Goal: Task Accomplishment & Management: Manage account settings

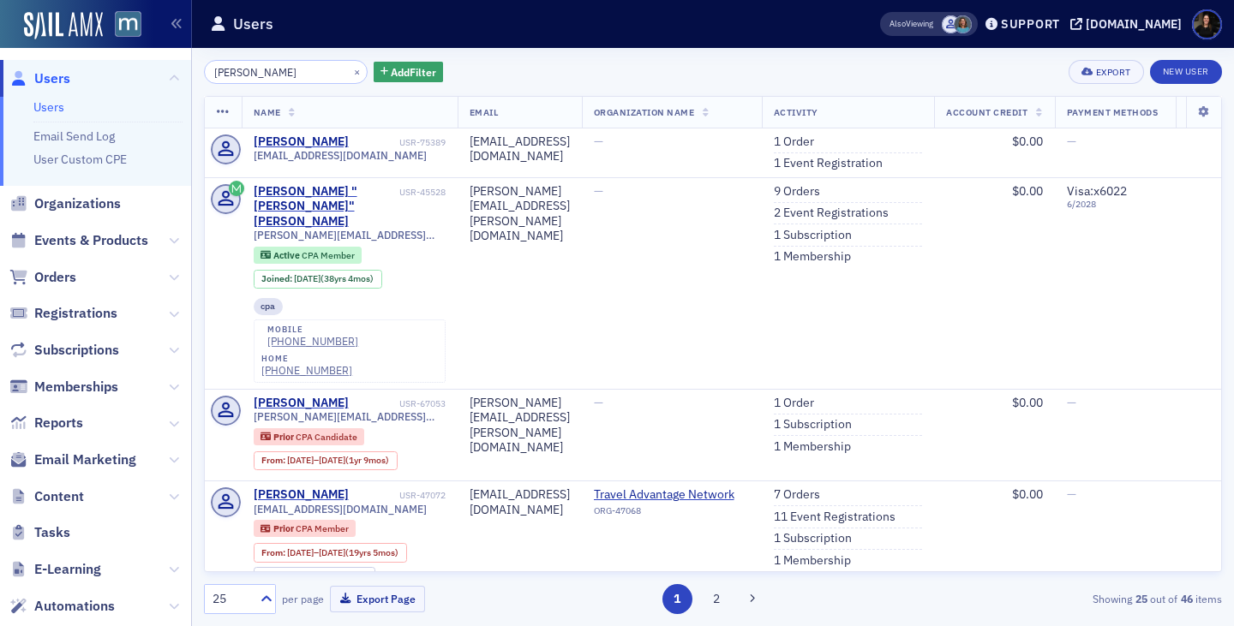
drag, startPoint x: 291, startPoint y: 73, endPoint x: 117, endPoint y: 69, distance: 174.8
click at [117, 69] on div "Users Users Email Send Log User Custom CPE Organizations Events & Products Orde…" at bounding box center [617, 313] width 1234 height 626
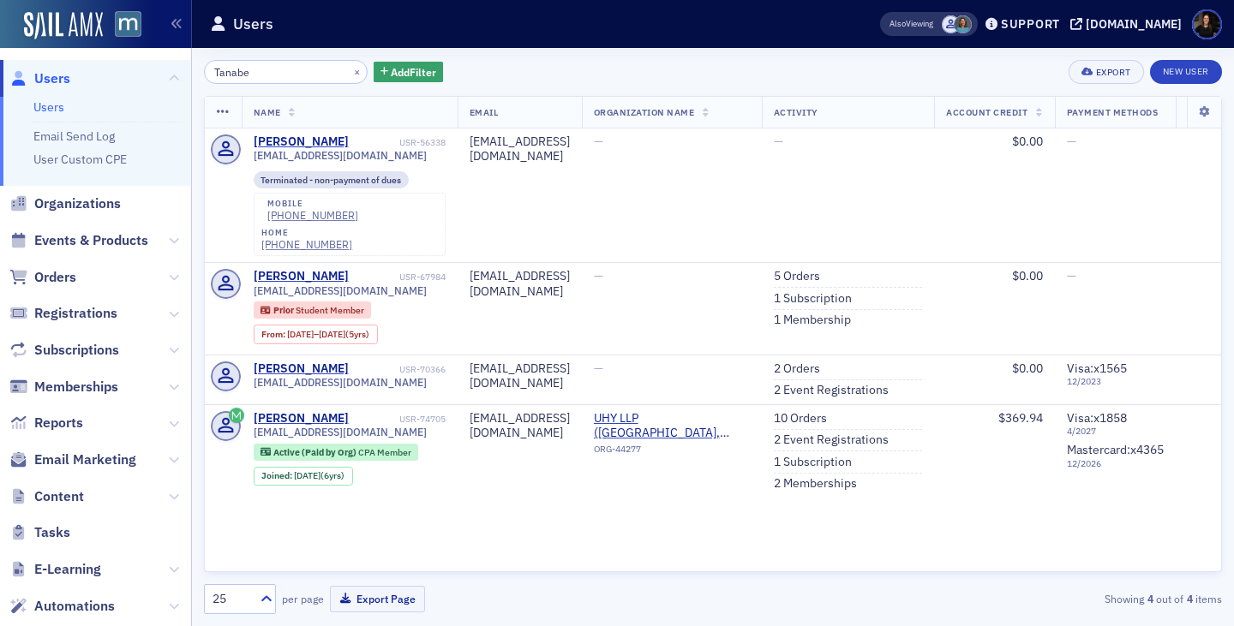
type input "Tanabe"
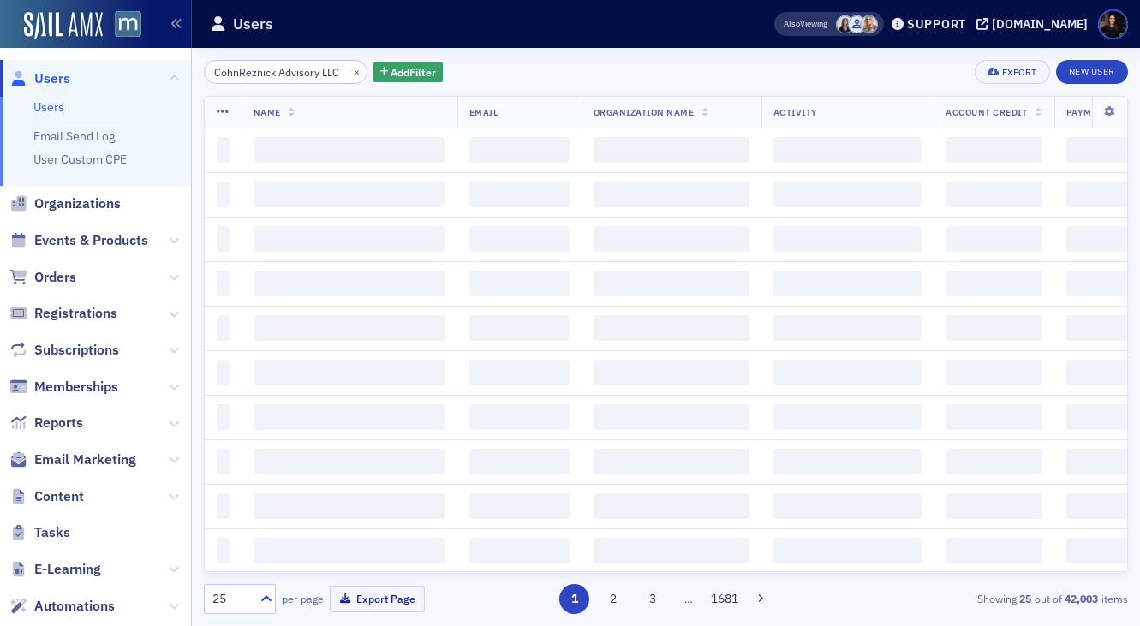
scroll to position [0, 10]
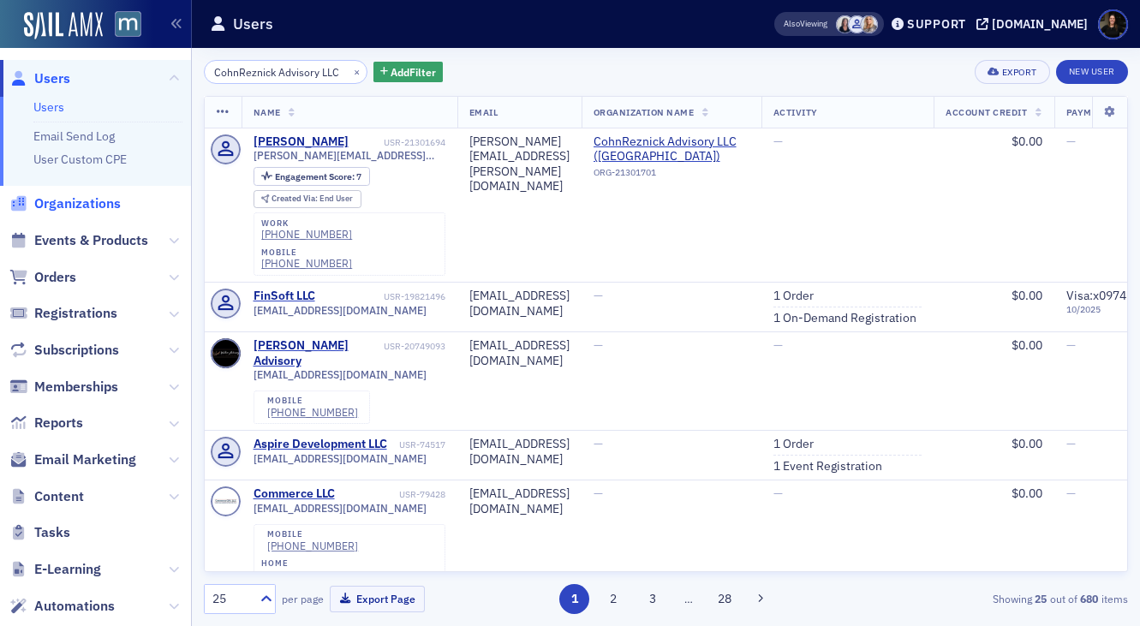
type input "CohnReznick Advisory LLC"
click at [69, 209] on span "Organizations" at bounding box center [77, 203] width 87 height 19
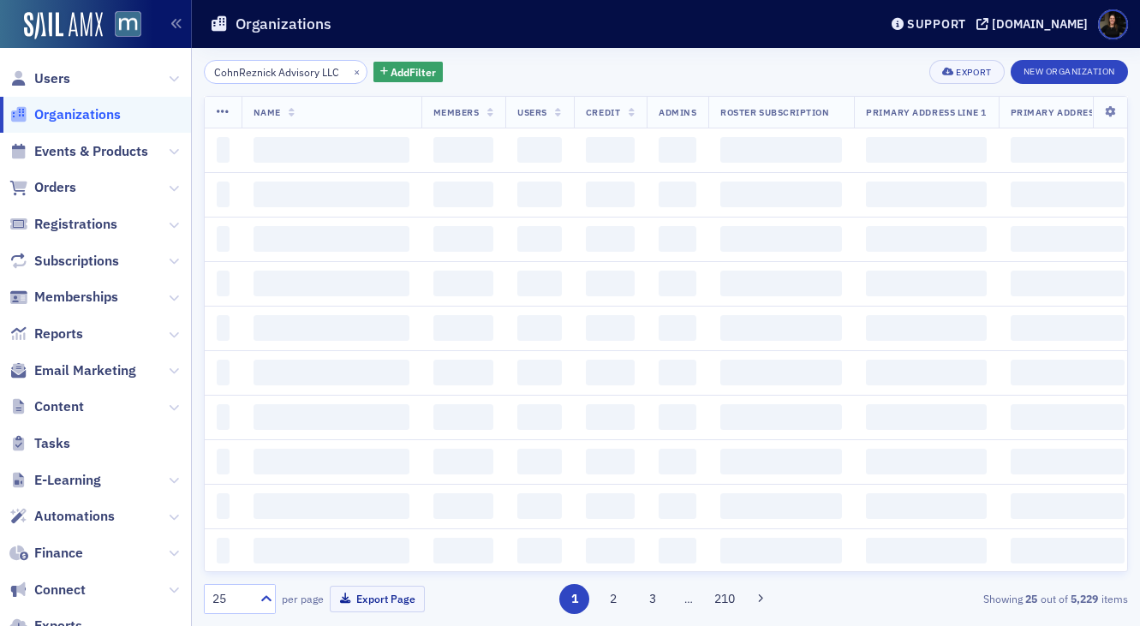
scroll to position [0, 10]
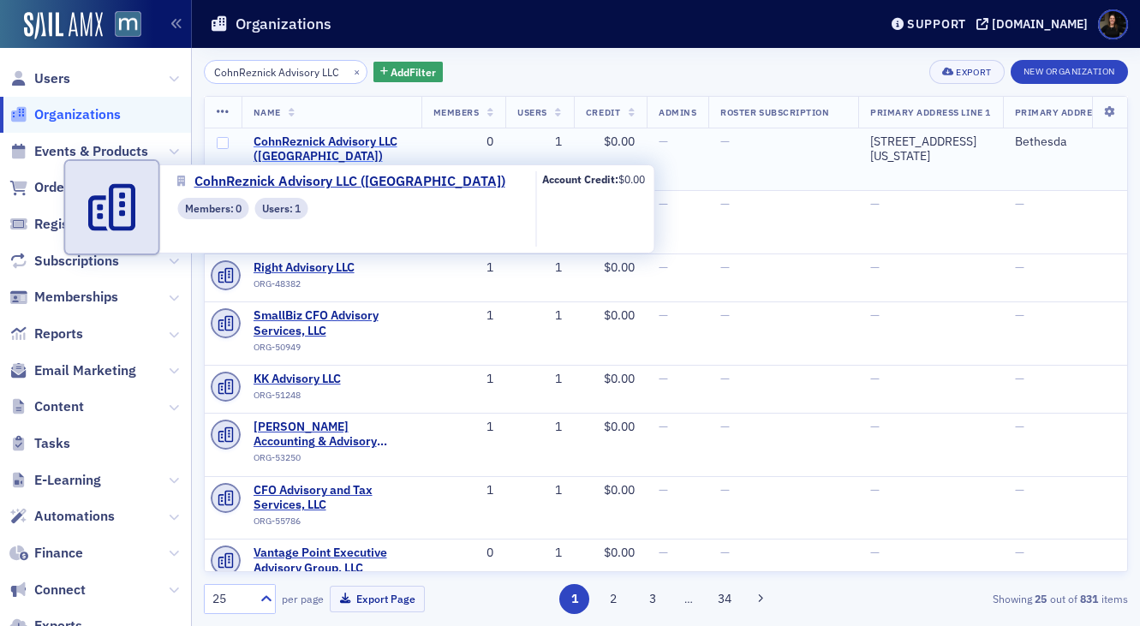
type input "CohnReznick Advisory LLC"
click at [332, 140] on span "CohnReznick Advisory LLC (Bethesda)" at bounding box center [332, 150] width 156 height 30
select select "US"
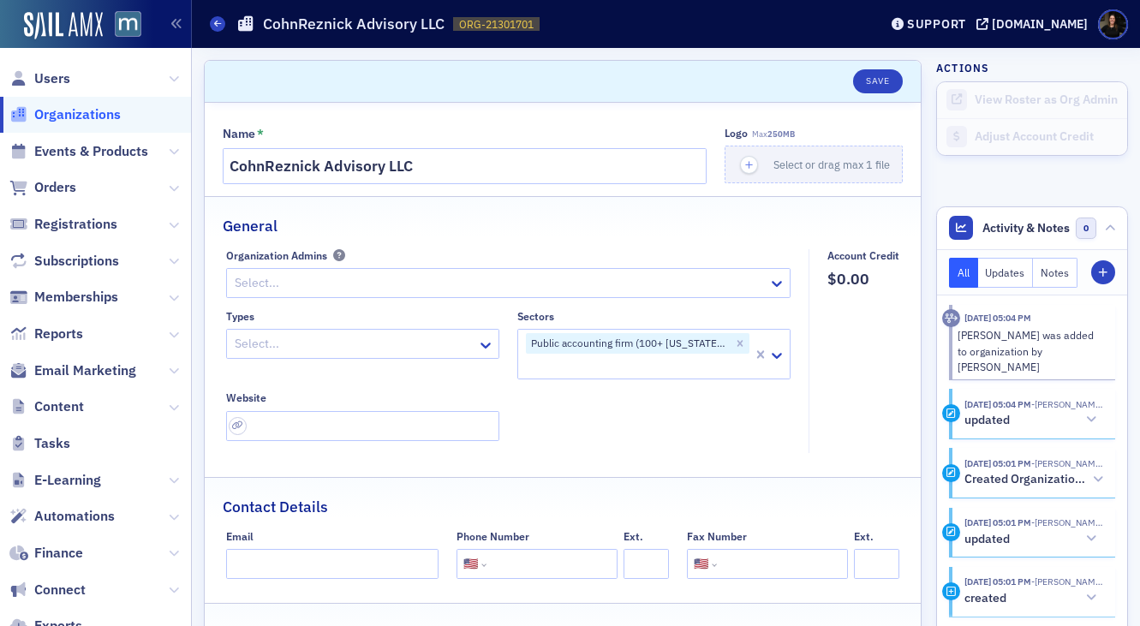
click at [290, 354] on div at bounding box center [354, 343] width 242 height 21
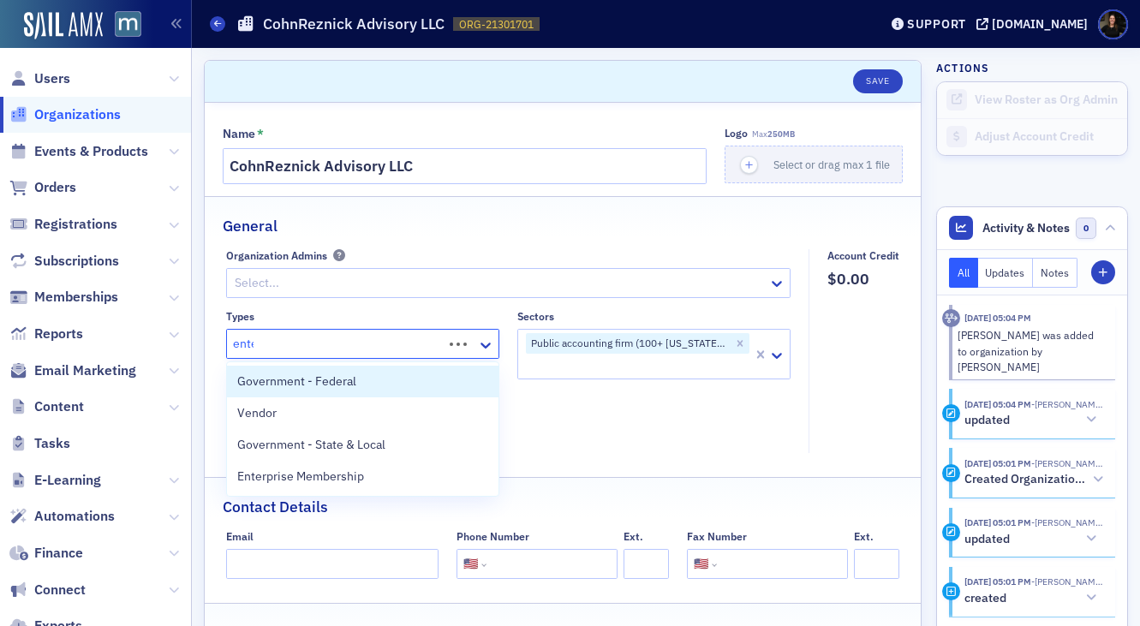
type input "enter"
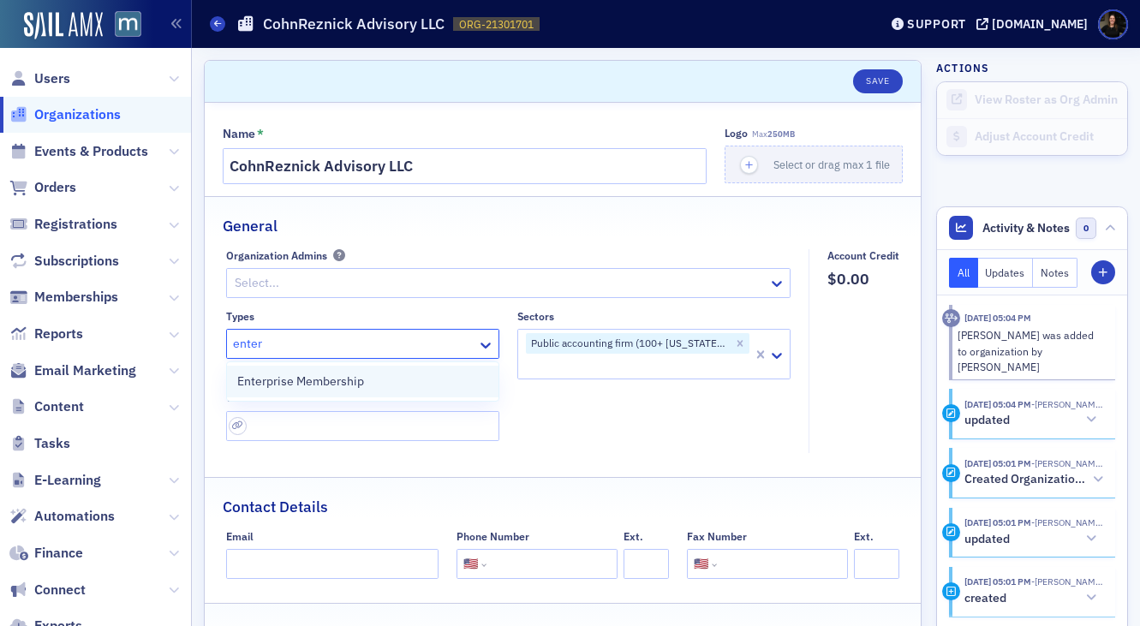
click at [267, 386] on span "Enterprise Membership" at bounding box center [300, 382] width 127 height 18
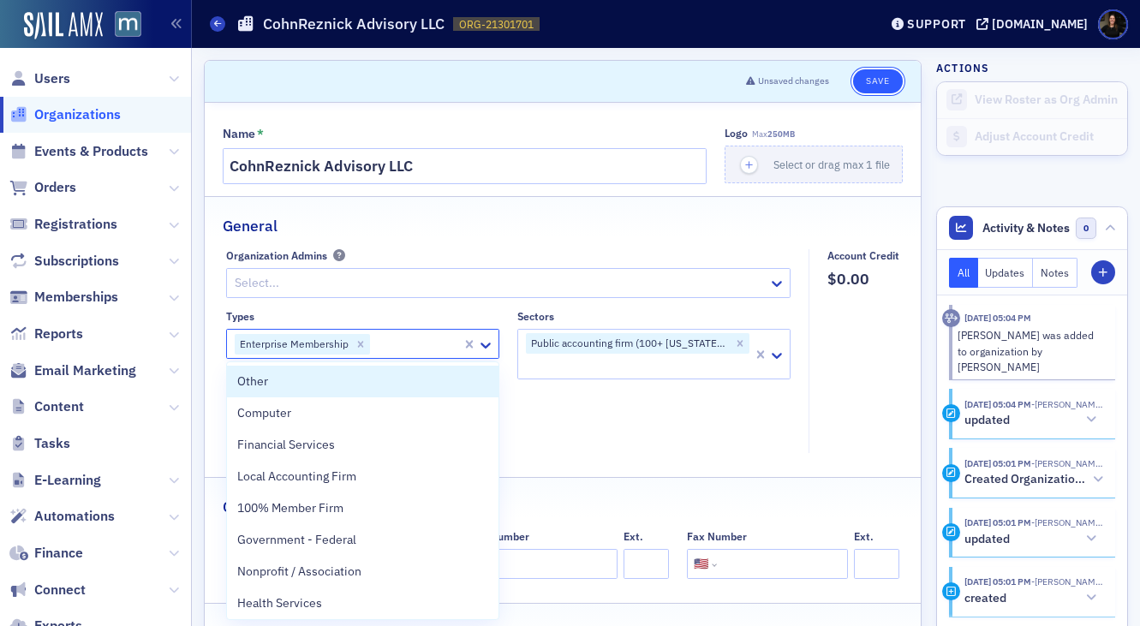
click at [875, 81] on button "Save" at bounding box center [877, 81] width 49 height 24
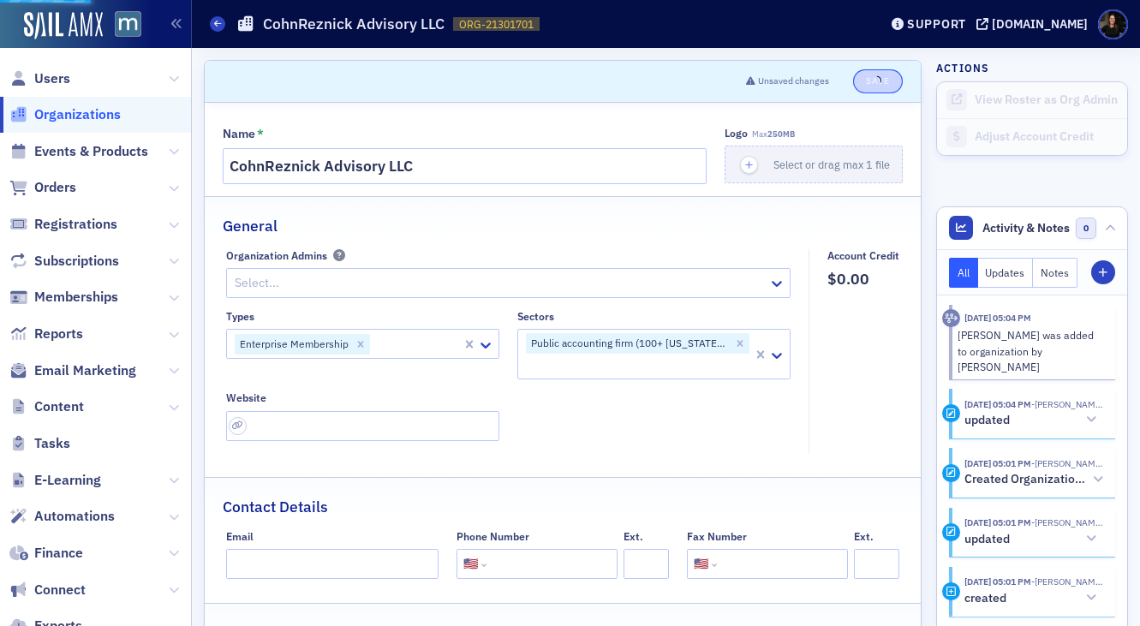
select select "US"
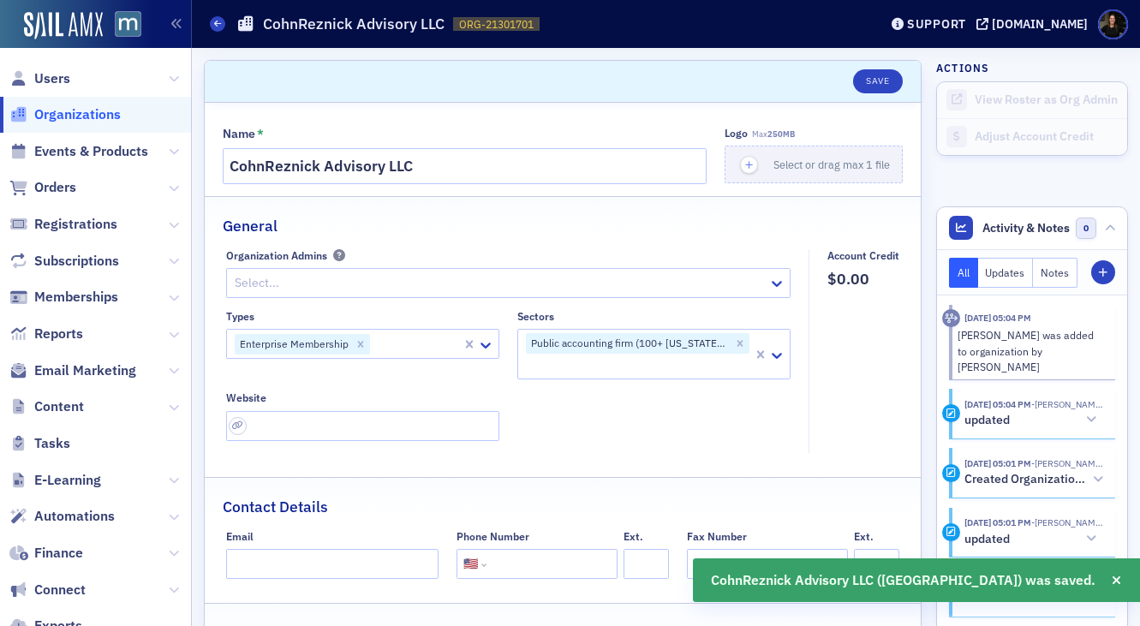
scroll to position [7, 0]
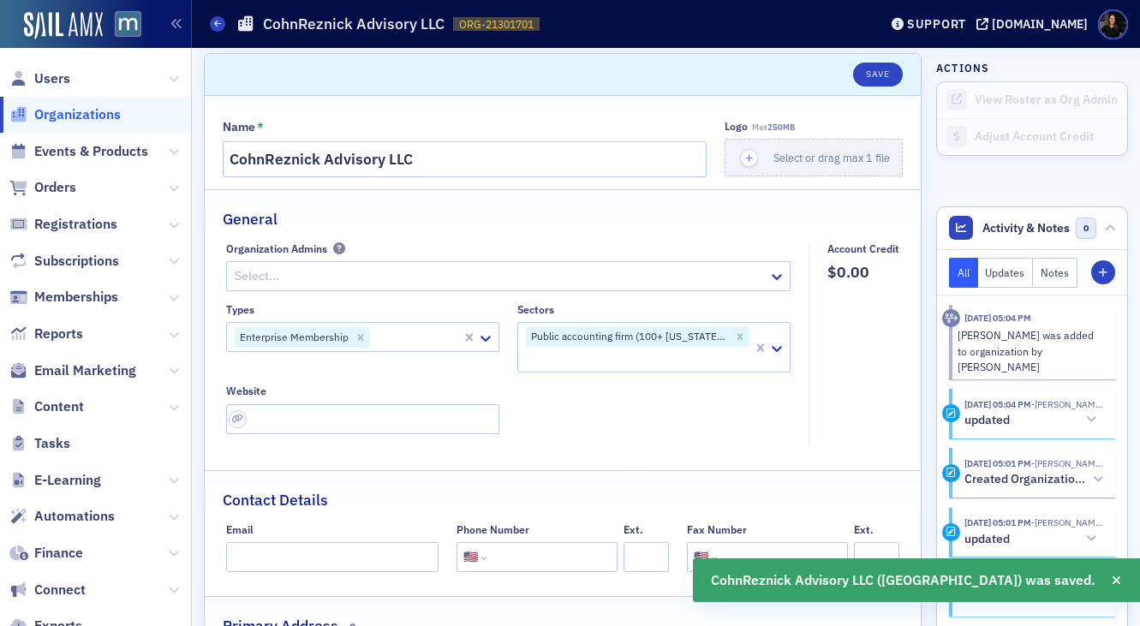
click at [64, 120] on span "Organizations" at bounding box center [77, 114] width 87 height 19
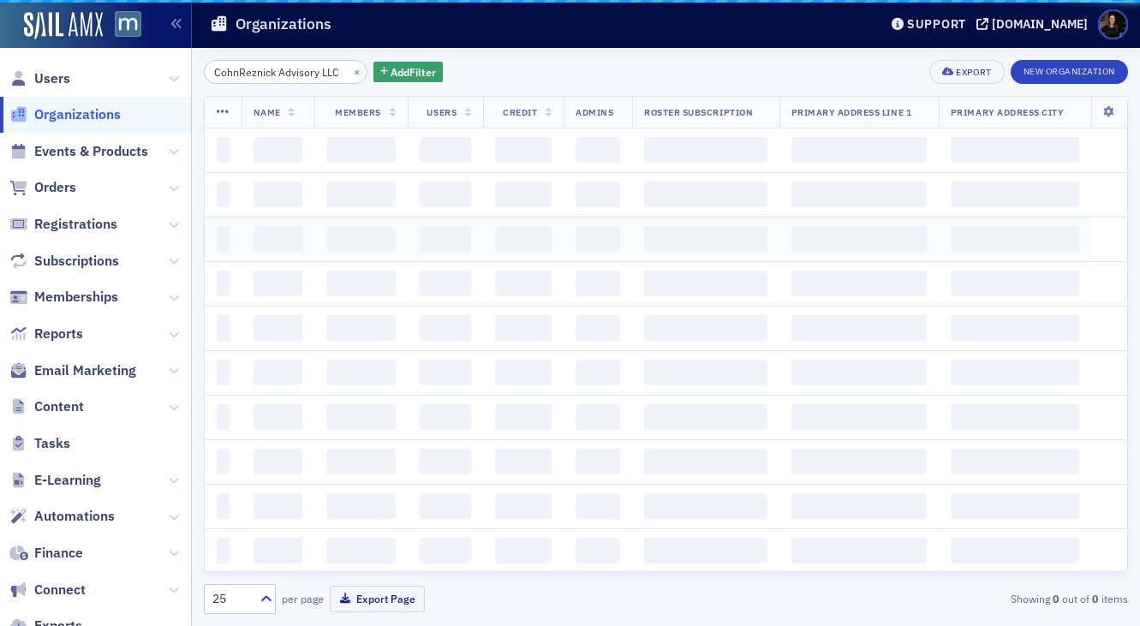
scroll to position [0, 11]
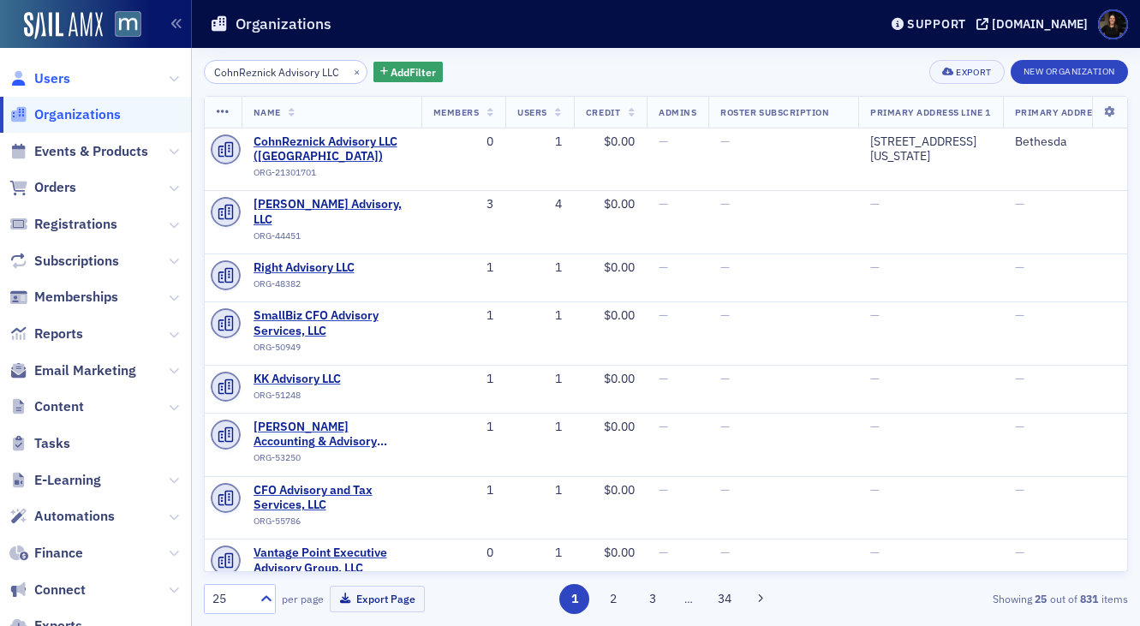
click at [54, 79] on span "Users" at bounding box center [52, 78] width 36 height 19
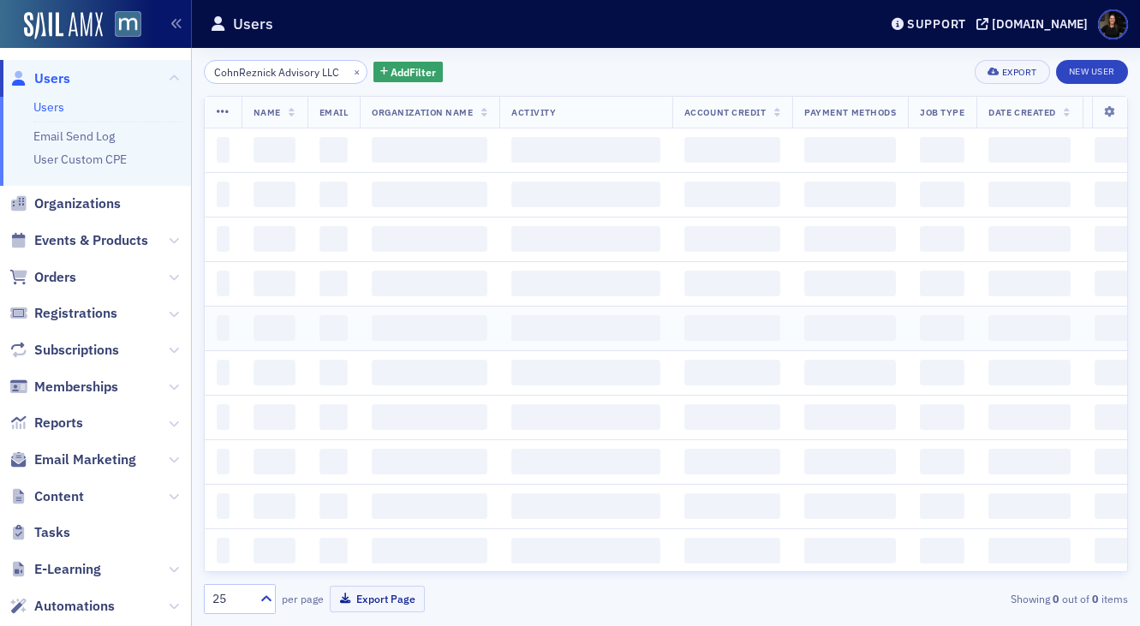
scroll to position [0, 11]
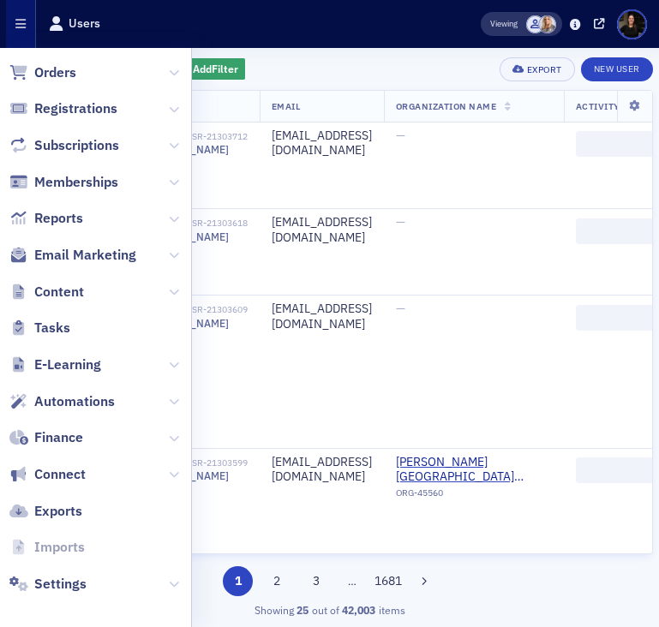
scroll to position [210, 0]
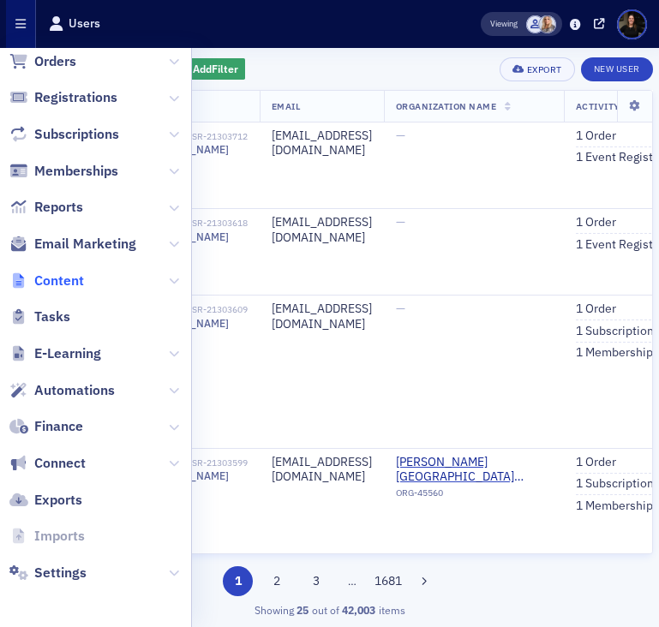
click at [63, 277] on span "Content" at bounding box center [59, 281] width 50 height 19
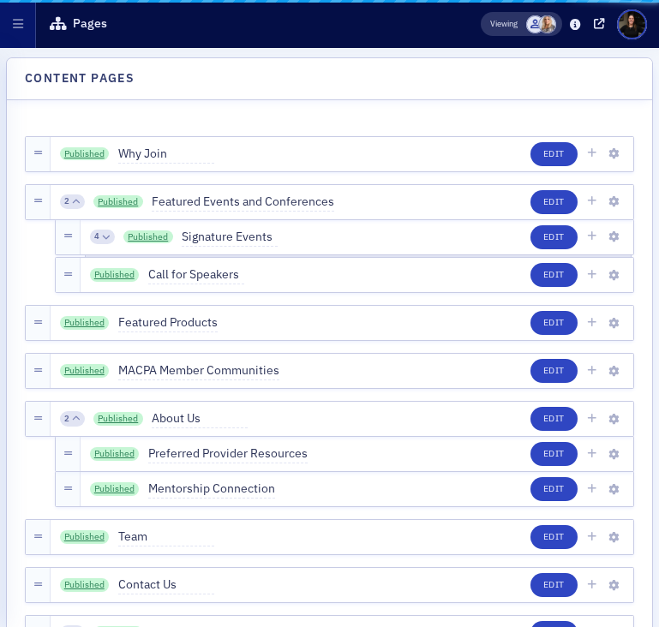
scroll to position [121, 0]
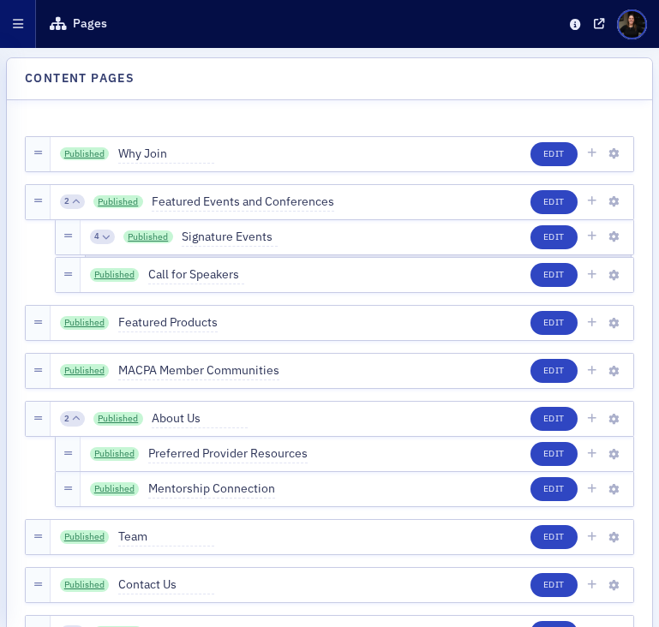
click at [21, 30] on button "button" at bounding box center [18, 24] width 36 height 48
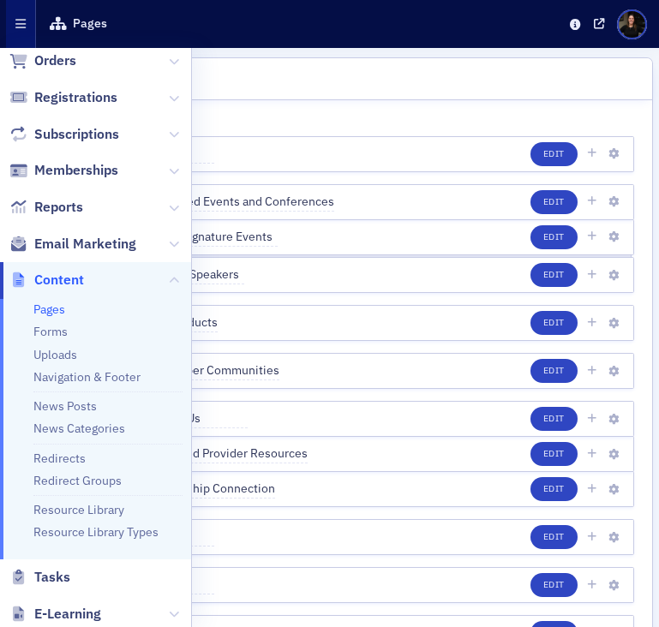
click at [57, 322] on ul "Pages Forms Uploads Navigation & Footer News Posts News Categories Redirects Re…" at bounding box center [95, 429] width 191 height 260
click at [57, 331] on link "Forms" at bounding box center [50, 331] width 34 height 15
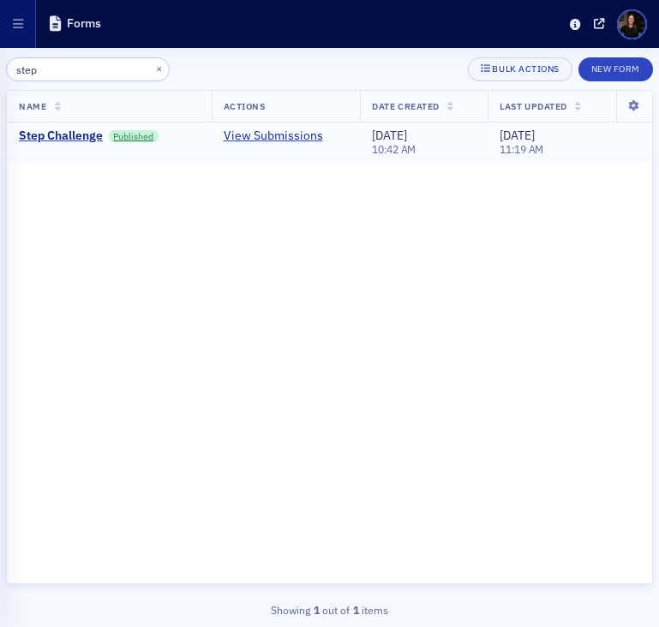
type input "step"
click at [274, 127] on td "View Submissions" at bounding box center [286, 143] width 149 height 40
click at [274, 137] on link "View Submissions" at bounding box center [273, 136] width 99 height 15
drag, startPoint x: 45, startPoint y: 72, endPoint x: 9, endPoint y: 56, distance: 39.5
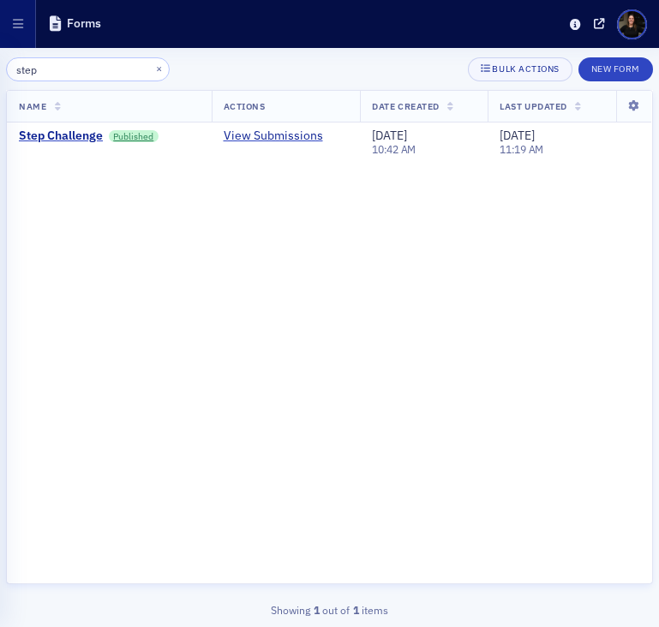
click at [9, 64] on input "step" at bounding box center [88, 69] width 164 height 24
click at [11, 41] on button "button" at bounding box center [18, 24] width 36 height 48
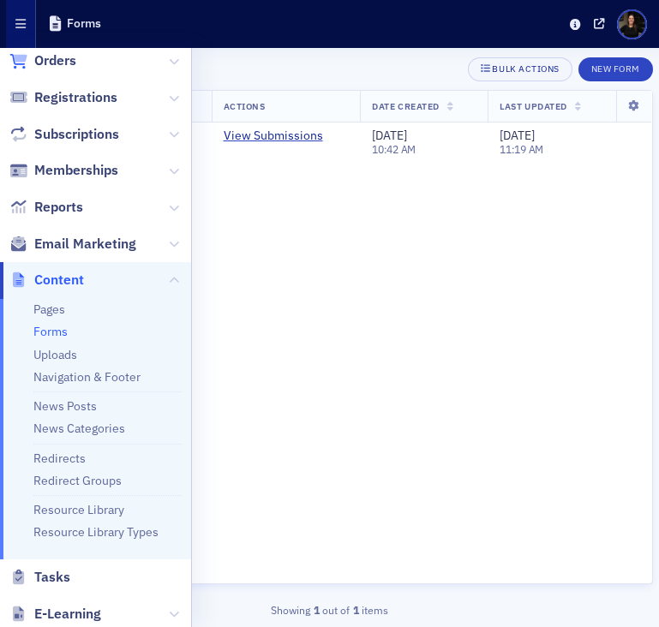
scroll to position [0, 0]
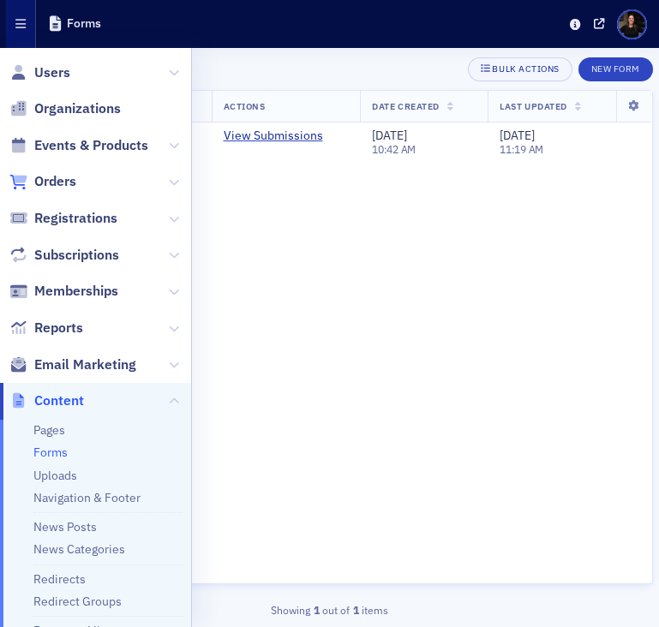
click at [27, 68] on icon at bounding box center [18, 72] width 19 height 15
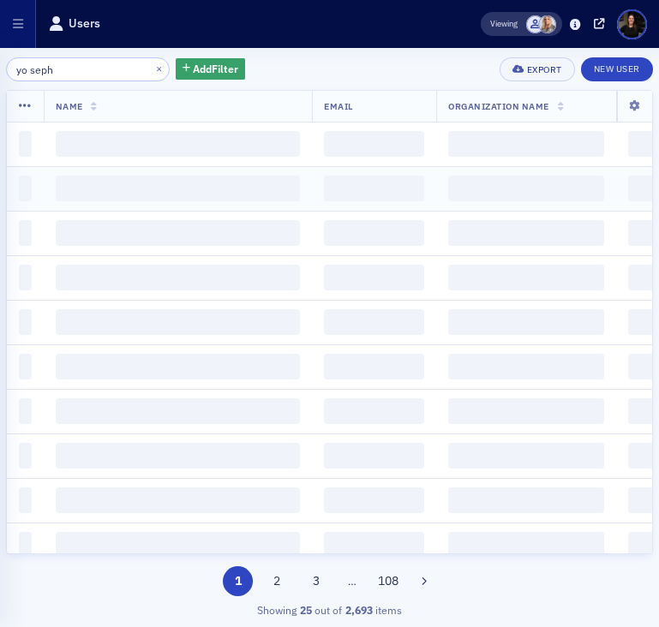
type input "yo seph"
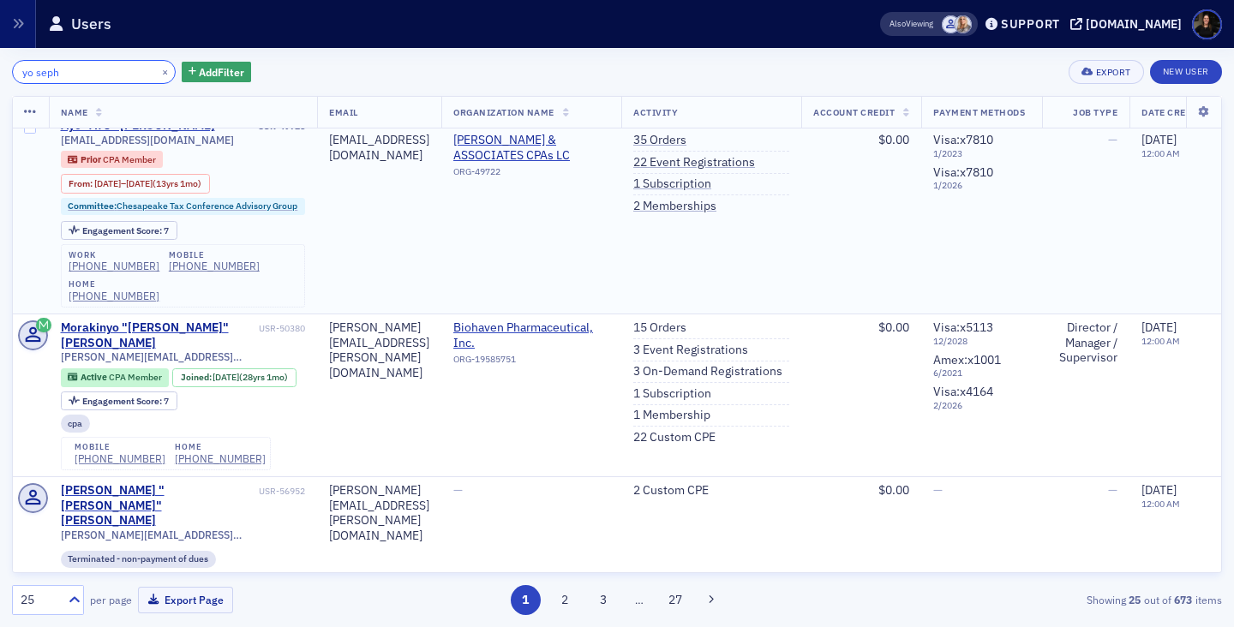
scroll to position [0, 1]
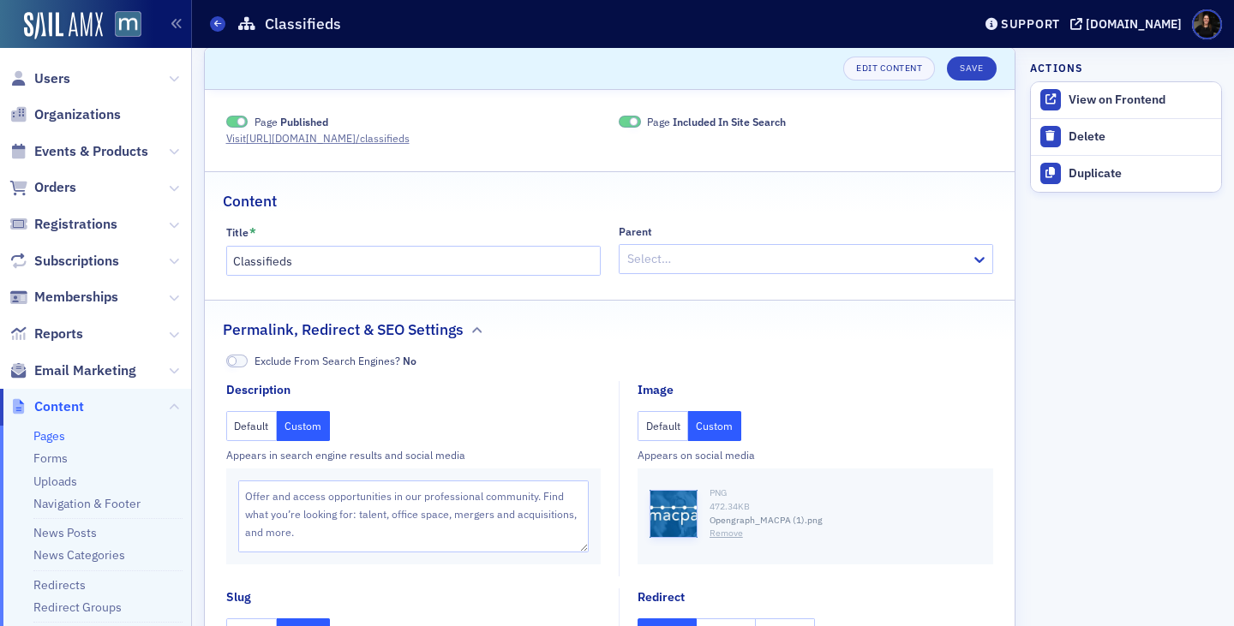
scroll to position [14, 0]
